Goal: Task Accomplishment & Management: Manage account settings

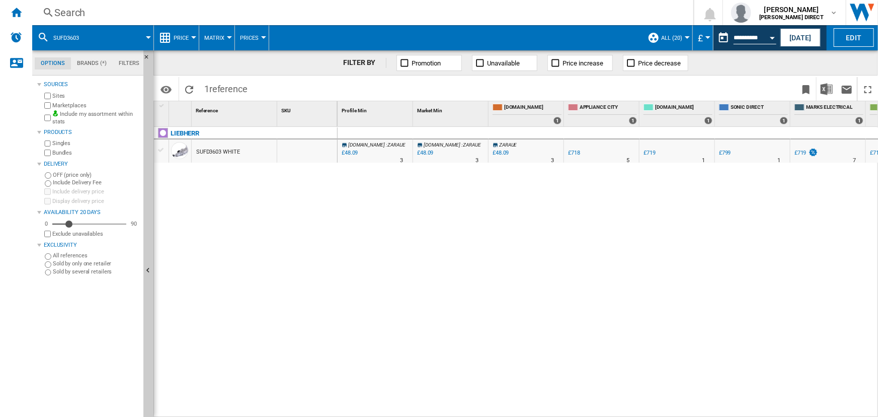
scroll to position [0, 62]
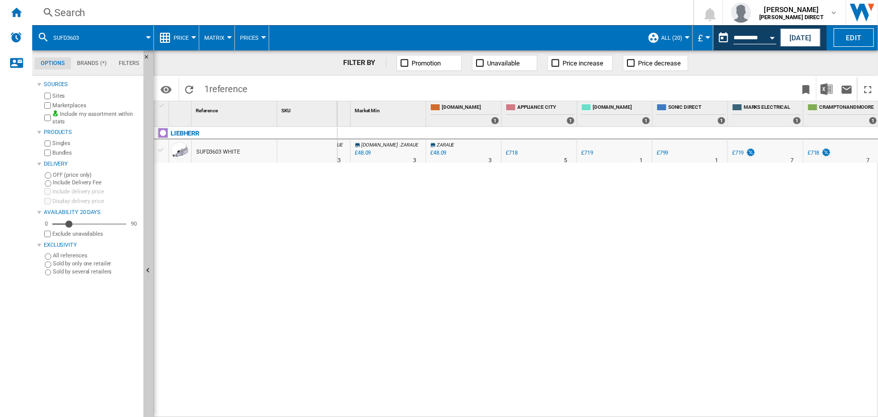
click at [205, 39] on span "Matrix" at bounding box center [214, 38] width 20 height 7
click at [345, 25] on md-backdrop at bounding box center [439, 208] width 878 height 417
click at [674, 38] on span "ALL (20)" at bounding box center [671, 38] width 21 height 7
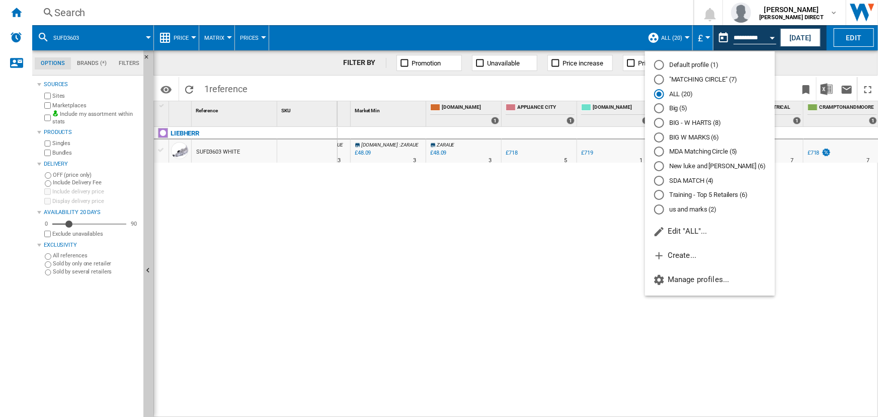
click at [476, 196] on md-backdrop at bounding box center [439, 208] width 878 height 417
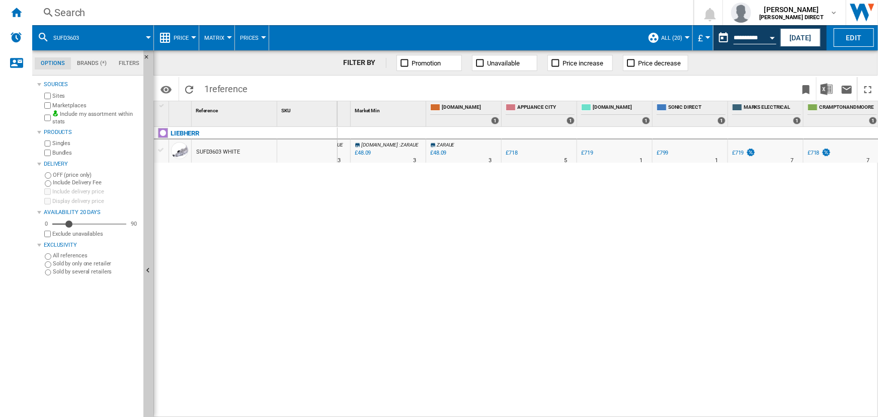
scroll to position [0, 0]
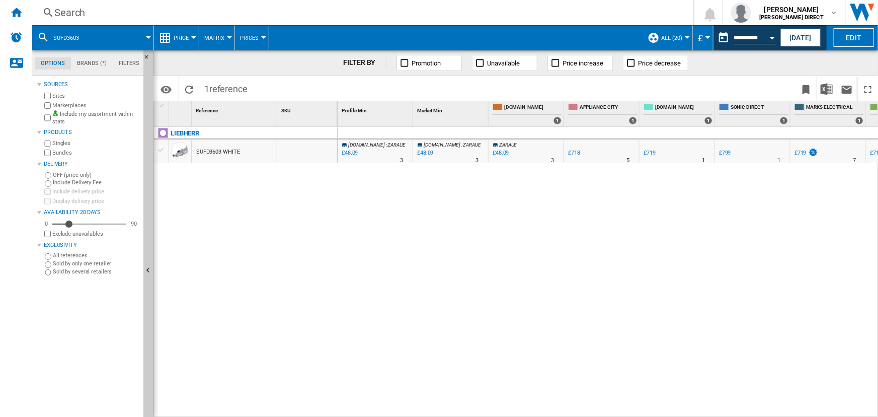
click at [678, 33] on button "ALL (20)" at bounding box center [674, 37] width 26 height 25
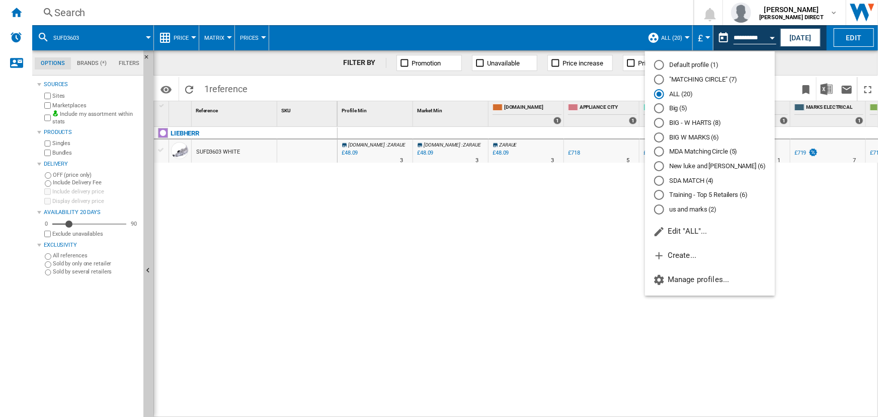
click at [558, 46] on md-backdrop at bounding box center [439, 208] width 878 height 417
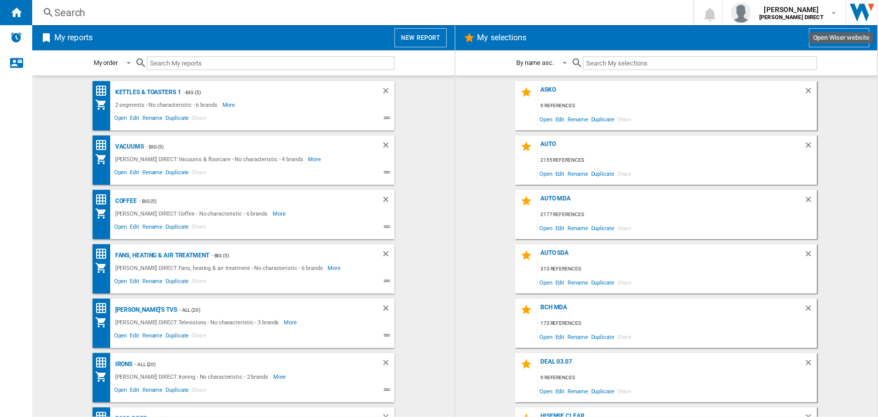
click at [864, 5] on img "Open Wiser website" at bounding box center [863, 12] width 32 height 25
click at [822, 16] on span "[PERSON_NAME] DIRECT" at bounding box center [791, 18] width 64 height 6
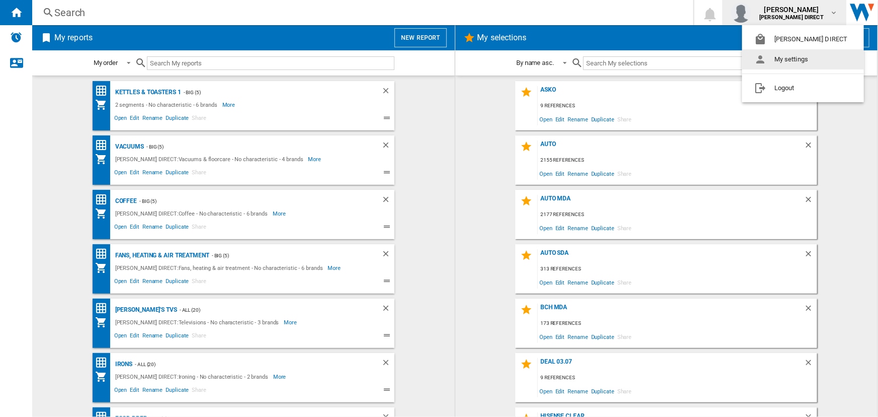
click at [803, 54] on button "My settings" at bounding box center [803, 59] width 122 height 20
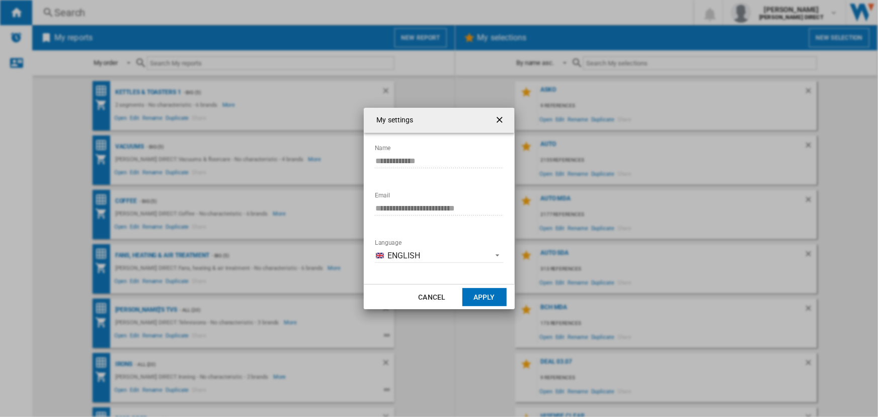
click at [497, 116] on ng-md-icon "getI18NText('BUTTONS.CLOSE_DIALOG')" at bounding box center [501, 121] width 12 height 12
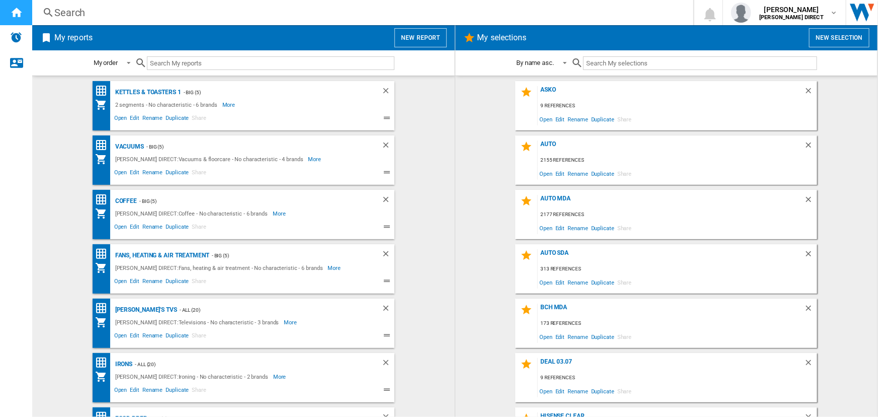
click at [15, 4] on div "Home" at bounding box center [16, 12] width 32 height 25
